Goal: Find specific page/section: Find specific page/section

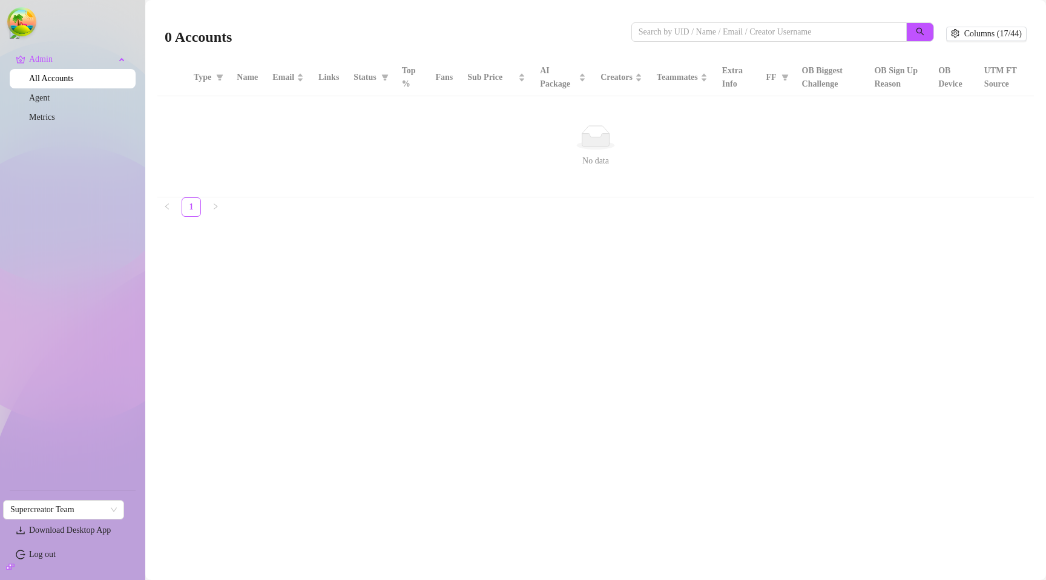
click at [493, 333] on main "0 Accounts Columns (17/44) Type Name Email Links Status Top % Fans Sub Price AI…" at bounding box center [595, 290] width 901 height 580
click at [693, 30] on input "search" at bounding box center [764, 31] width 251 height 13
paste input "[EMAIL_ADDRESS][DOMAIN_NAME]"
type input "[EMAIL_ADDRESS][DOMAIN_NAME]"
click at [545, 264] on main "0 Accounts Columns (17/44) Type Name Email Links Status Top % Fans Sub Price AI…" at bounding box center [595, 290] width 901 height 580
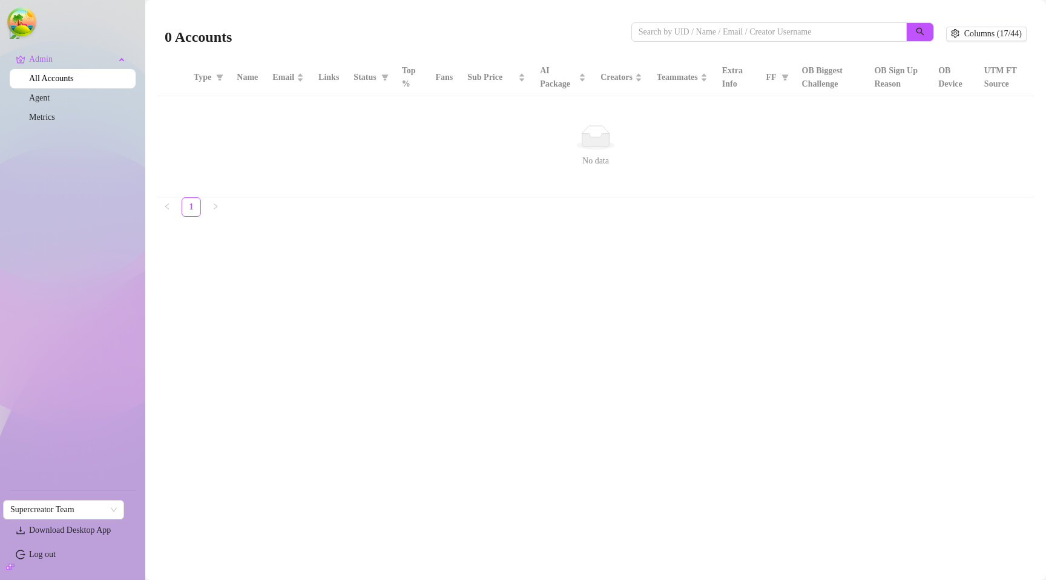
click at [427, 5] on main "0 Accounts Columns (17/44) Type Name Email Links Status Top % Fans Sub Price AI…" at bounding box center [595, 290] width 901 height 580
